Goal: Navigation & Orientation: Find specific page/section

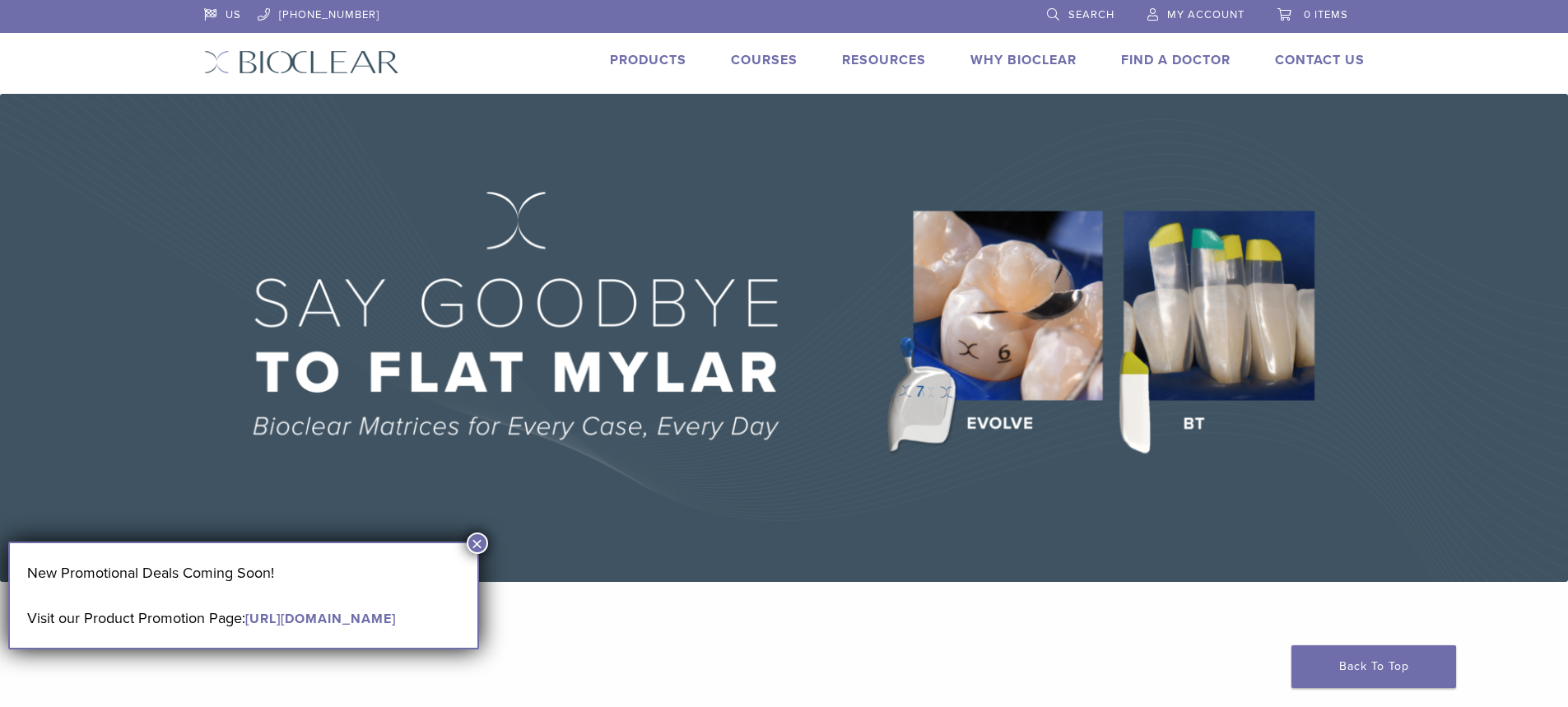
click at [658, 54] on link "Products" at bounding box center [648, 59] width 77 height 16
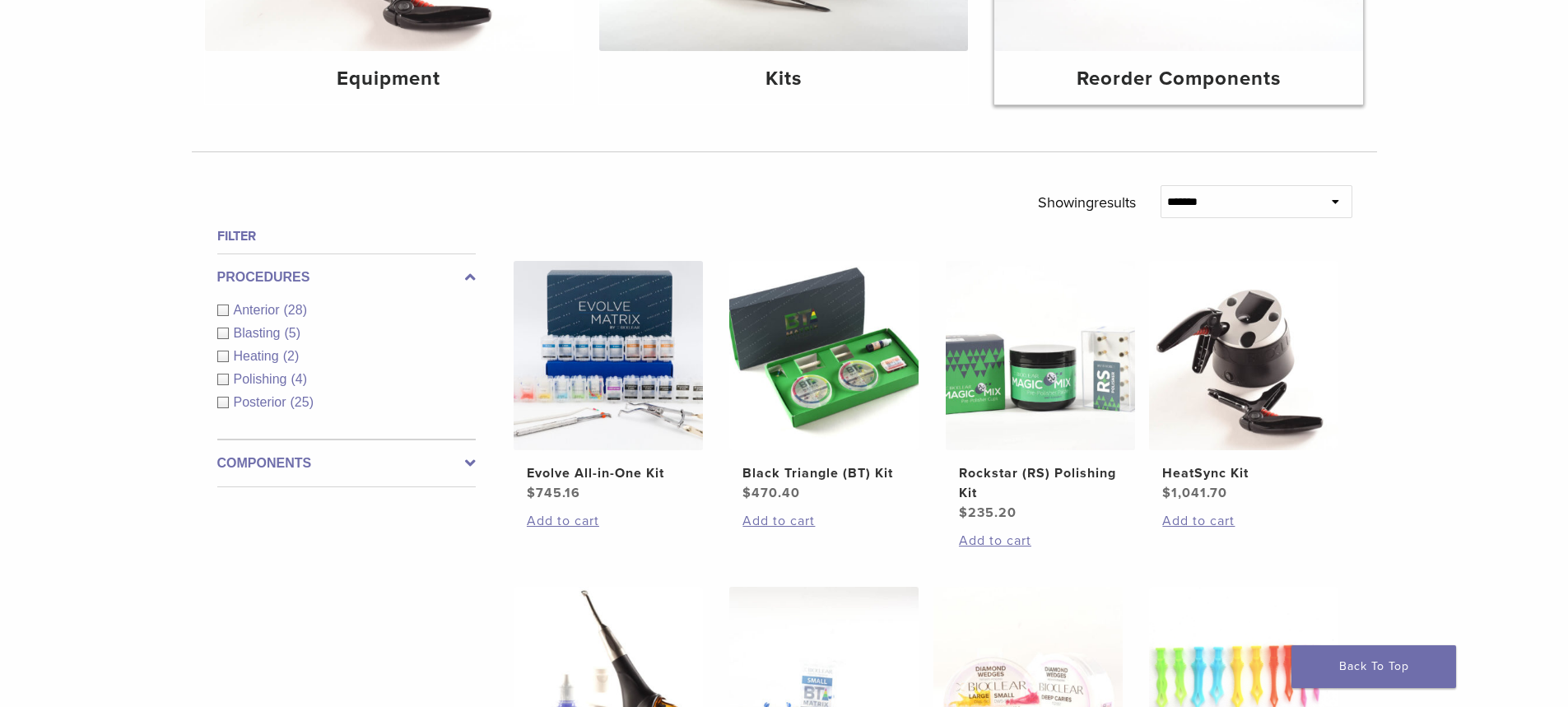
scroll to position [165, 0]
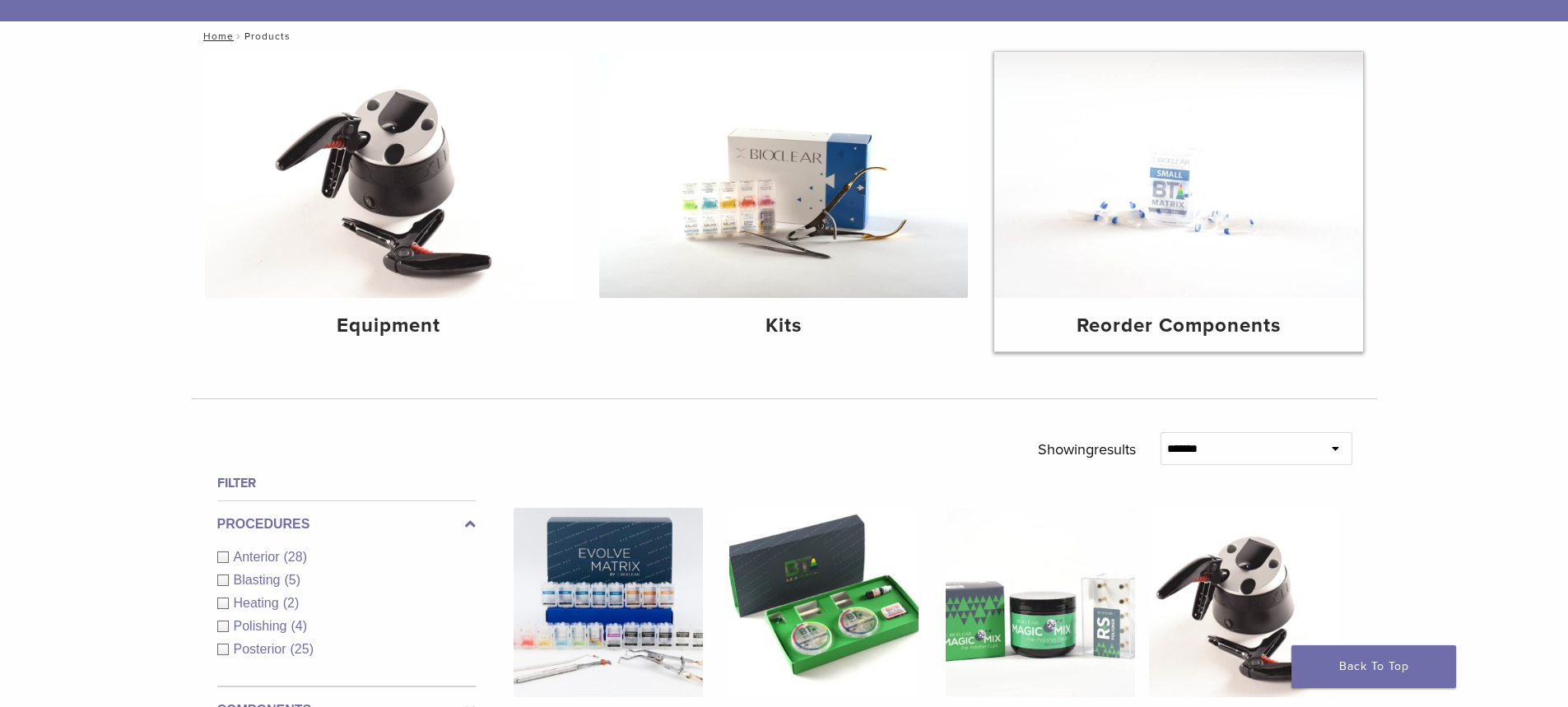
click at [1179, 209] on img at bounding box center [1179, 175] width 369 height 246
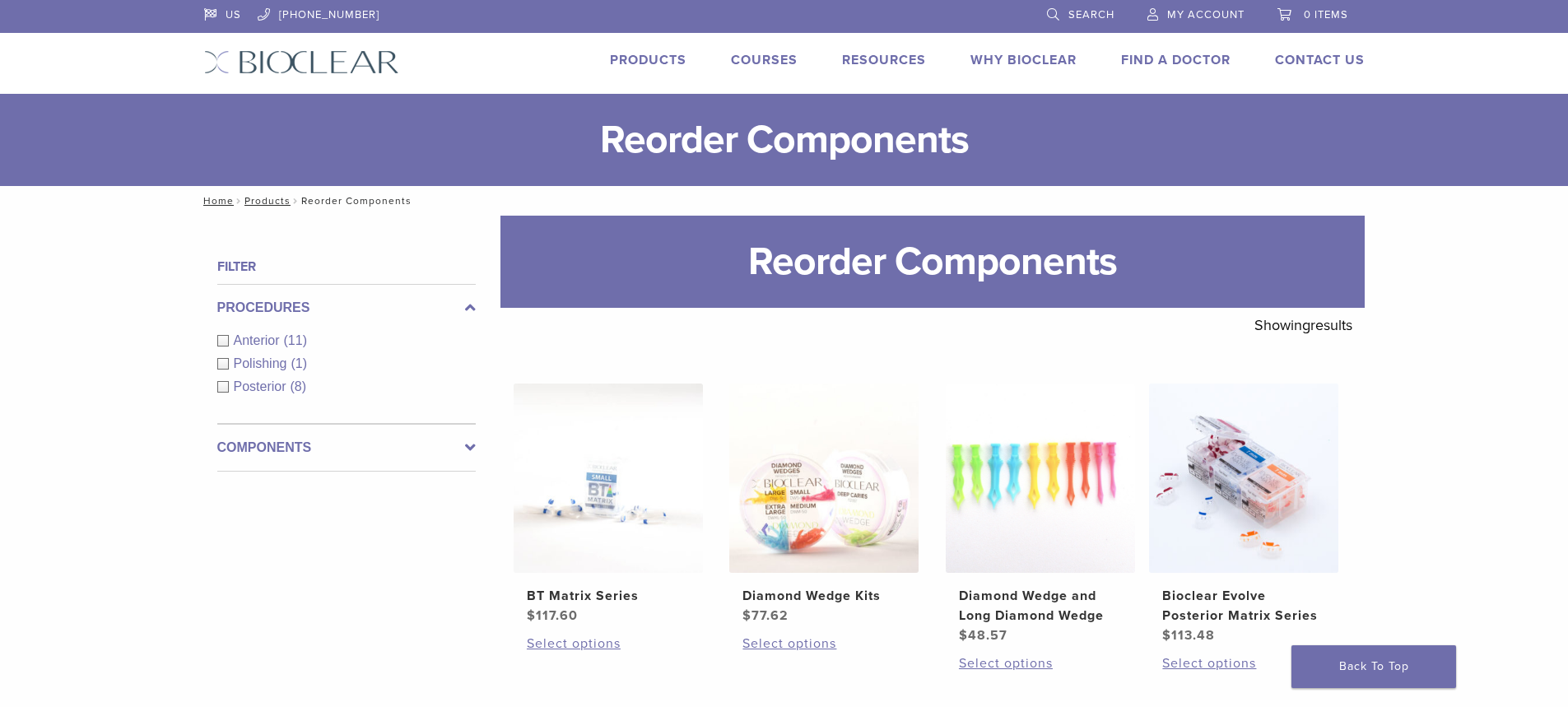
click at [630, 59] on link "Products" at bounding box center [648, 59] width 77 height 16
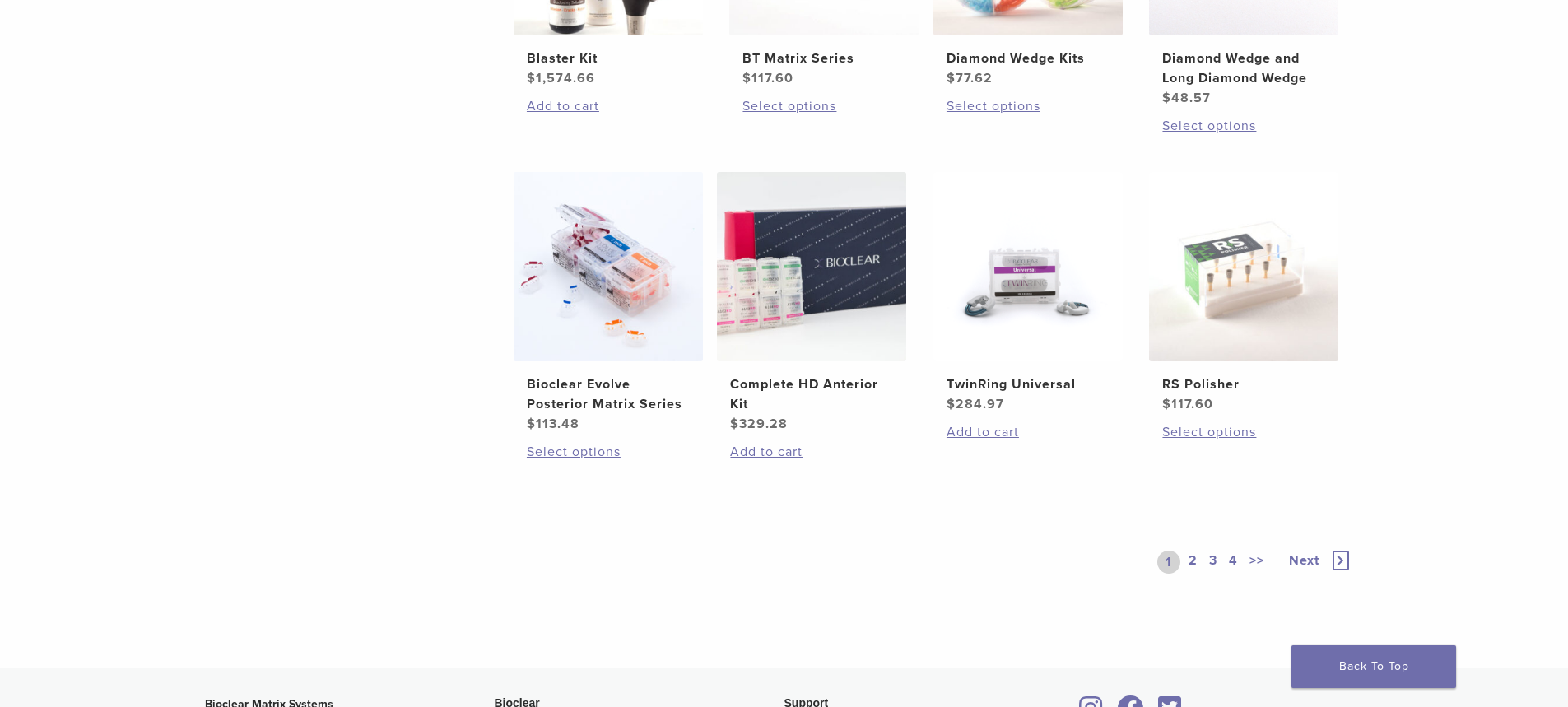
scroll to position [1235, 0]
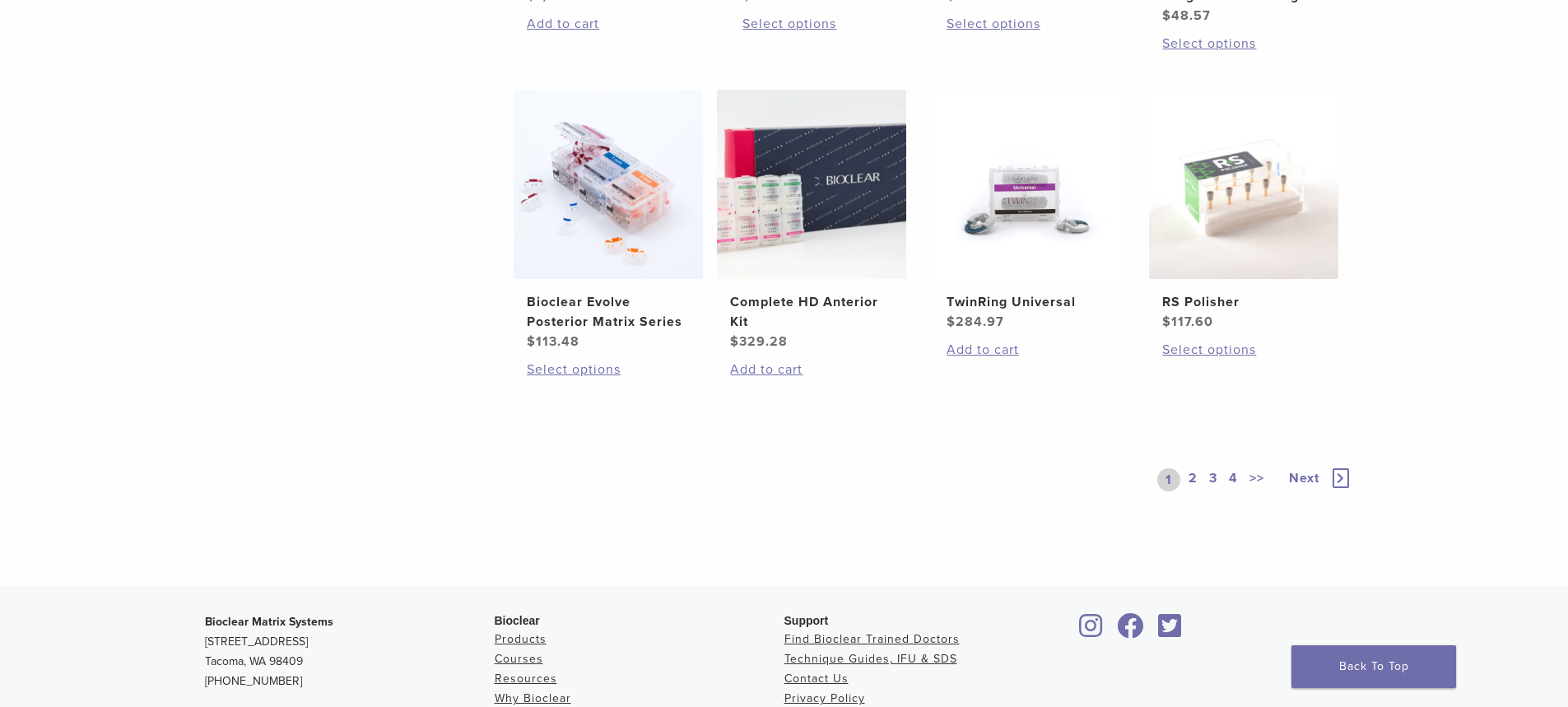
click at [1194, 481] on link "2" at bounding box center [1193, 480] width 16 height 23
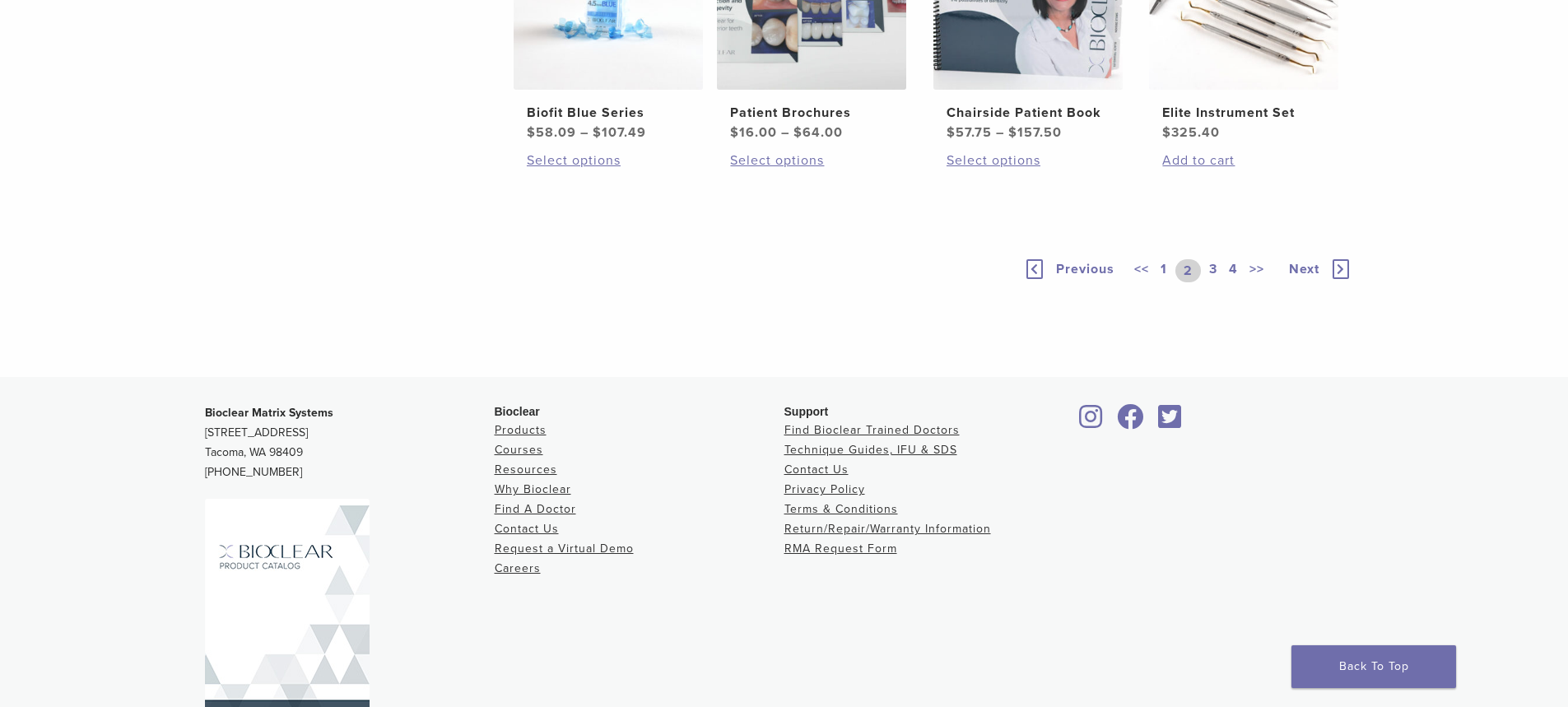
click at [1213, 282] on link "3" at bounding box center [1213, 271] width 15 height 23
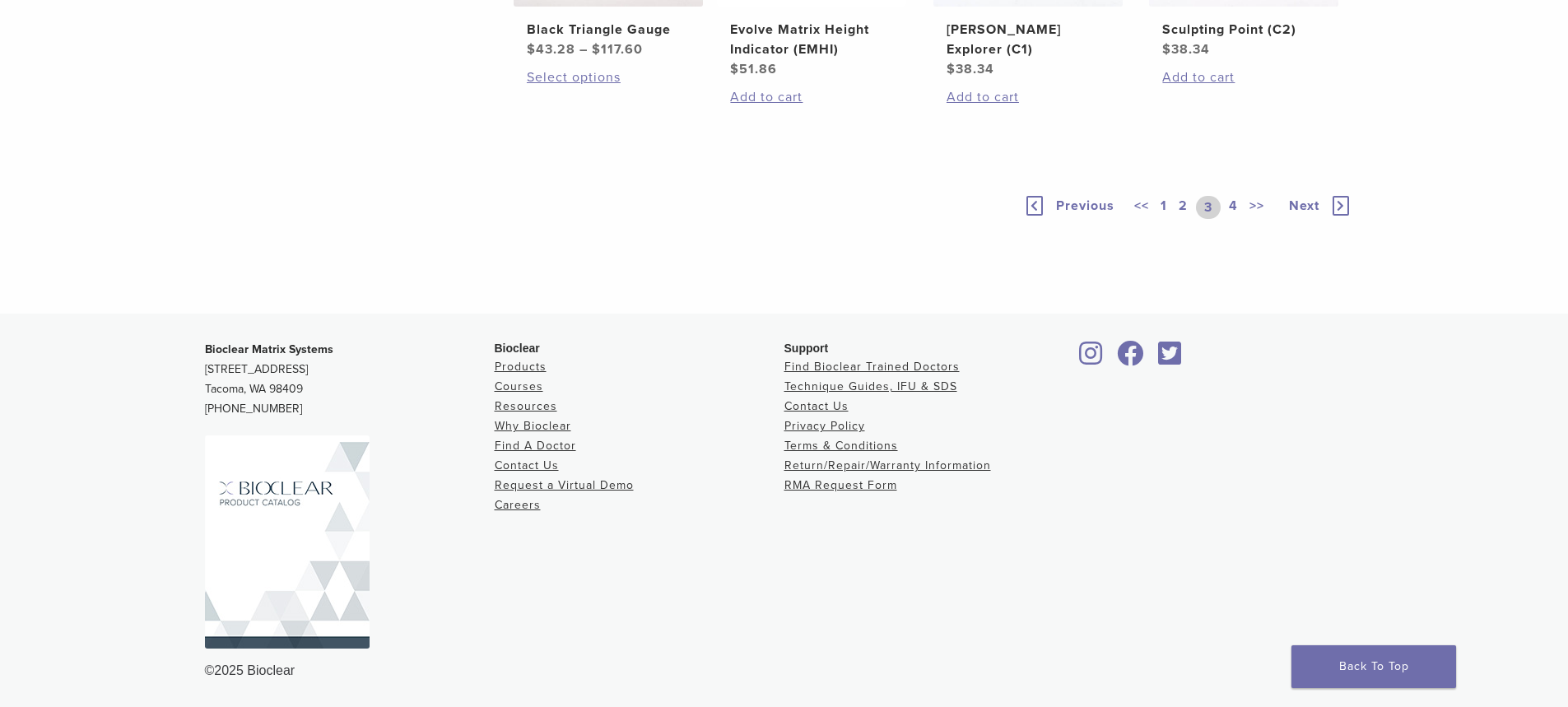
scroll to position [1398, 0]
click at [1232, 219] on link "4" at bounding box center [1233, 208] width 16 height 23
